Goal: Information Seeking & Learning: Learn about a topic

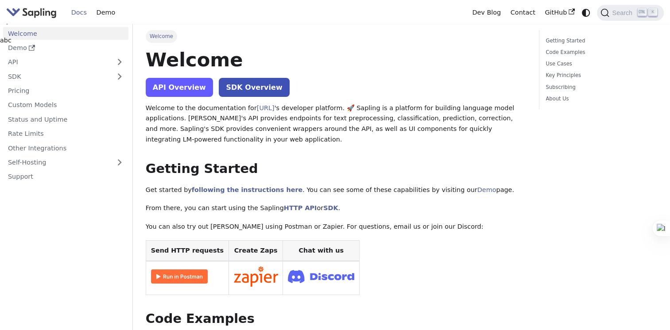
click at [166, 85] on link "API Overview" at bounding box center [179, 87] width 67 height 19
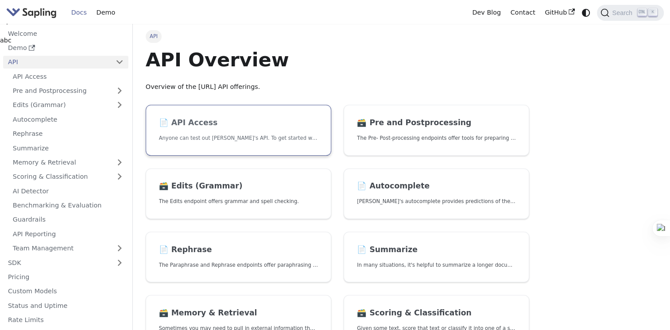
click at [197, 143] on link "📄️ API Access Anyone can test out [PERSON_NAME]'s API. To get started with the …" at bounding box center [239, 130] width 186 height 51
